Goal: Transaction & Acquisition: Purchase product/service

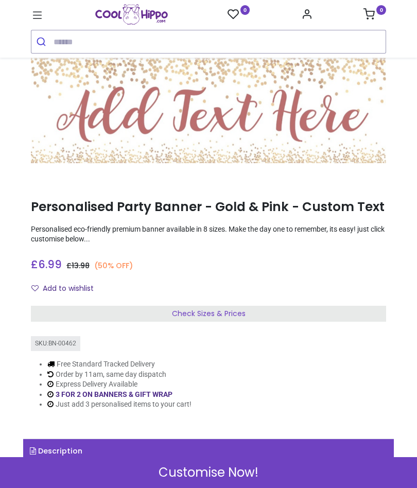
scroll to position [34, 0]
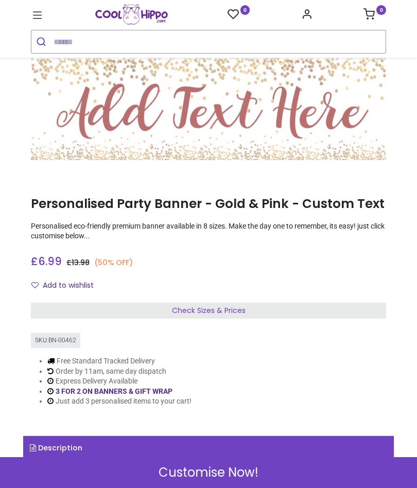
click at [215, 309] on span "Check Sizes & Prices" at bounding box center [209, 310] width 74 height 10
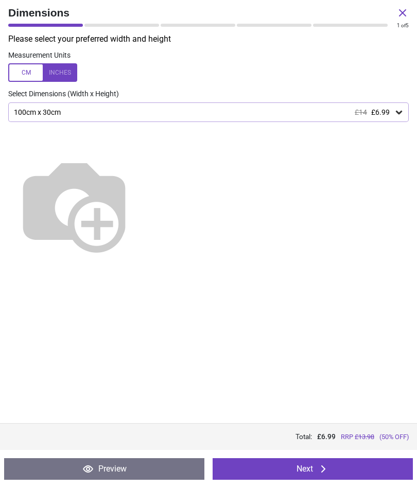
click at [120, 192] on img at bounding box center [74, 204] width 132 height 132
click at [28, 73] on div at bounding box center [42, 72] width 69 height 19
click at [401, 114] on icon at bounding box center [399, 112] width 10 height 10
